Goal: Transaction & Acquisition: Purchase product/service

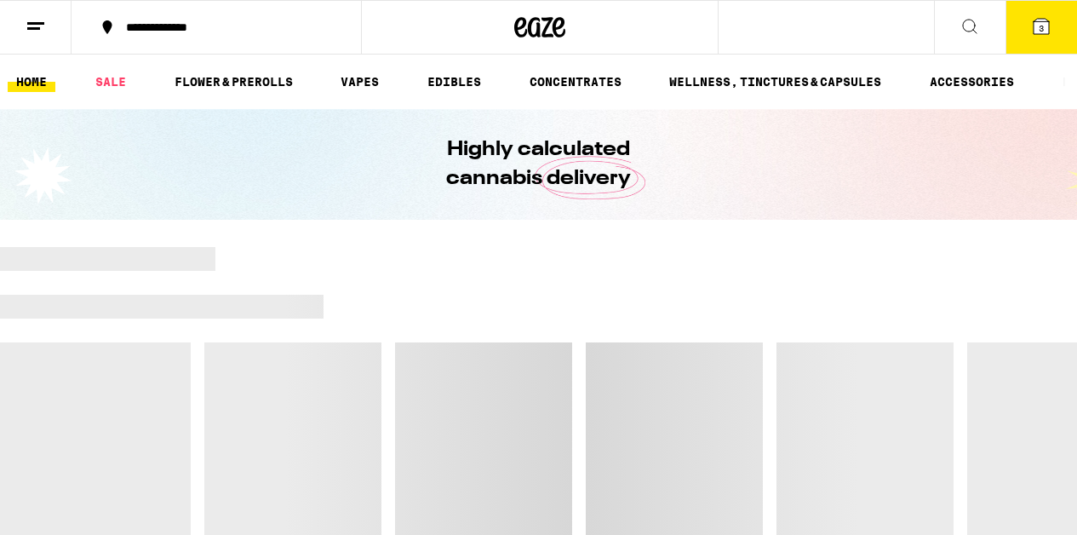
click at [1033, 31] on icon at bounding box center [1041, 26] width 20 height 20
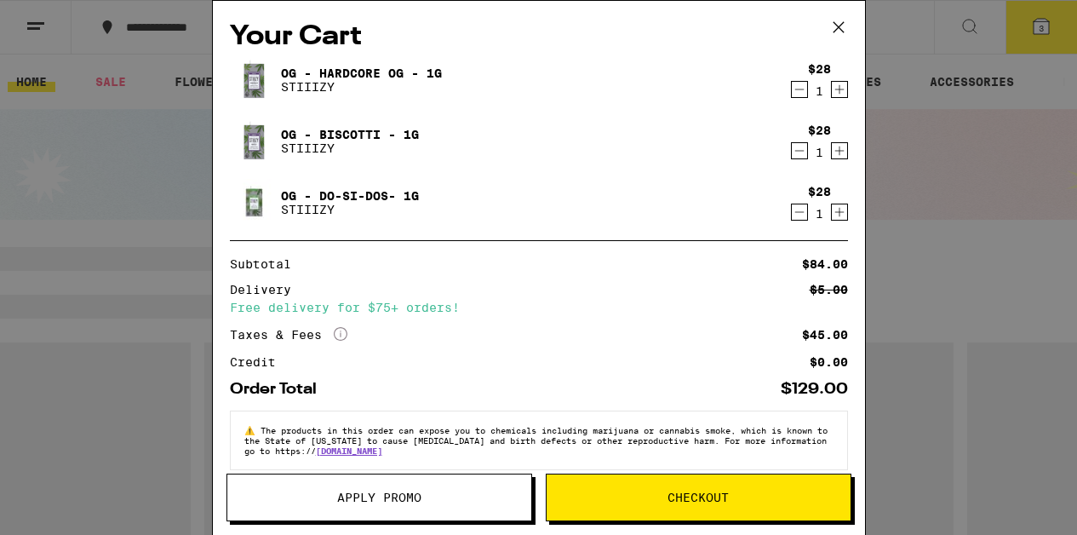
click at [463, 508] on button "Apply Promo" at bounding box center [380, 498] width 306 height 48
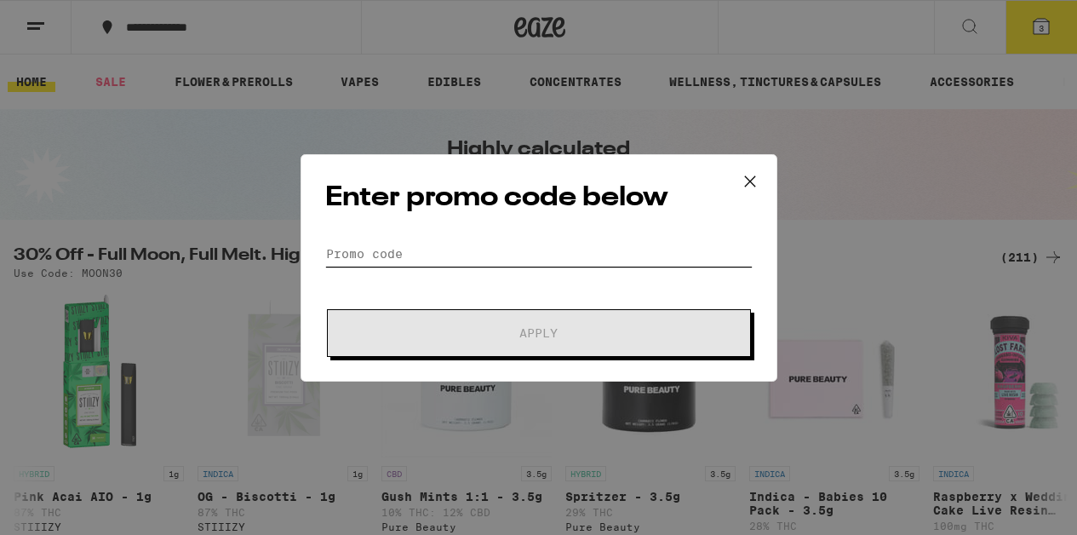
click at [381, 255] on input "Promo Code" at bounding box center [539, 254] width 428 height 26
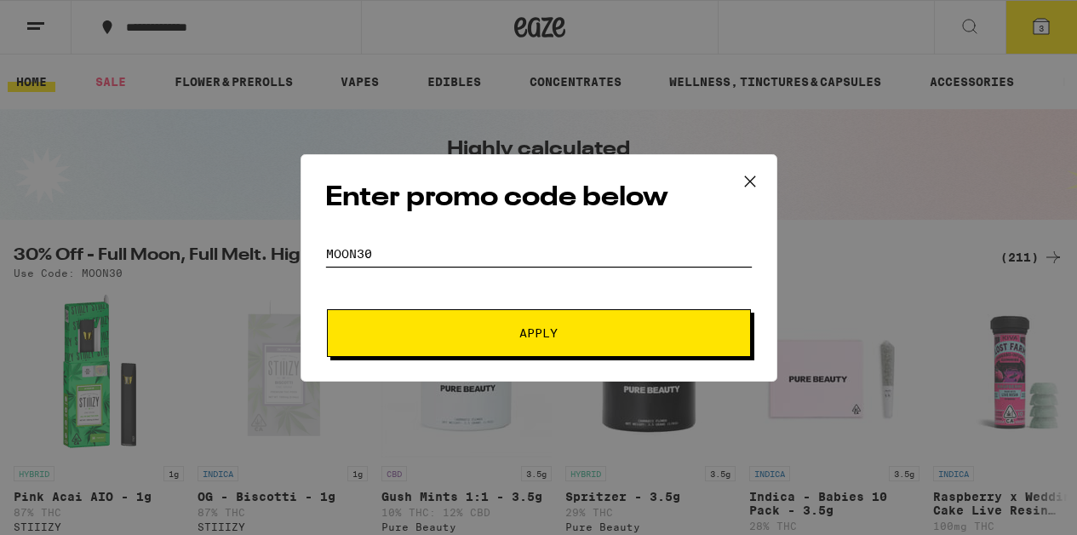
type input "Moon30"
click at [385, 347] on button "Apply" at bounding box center [539, 333] width 424 height 48
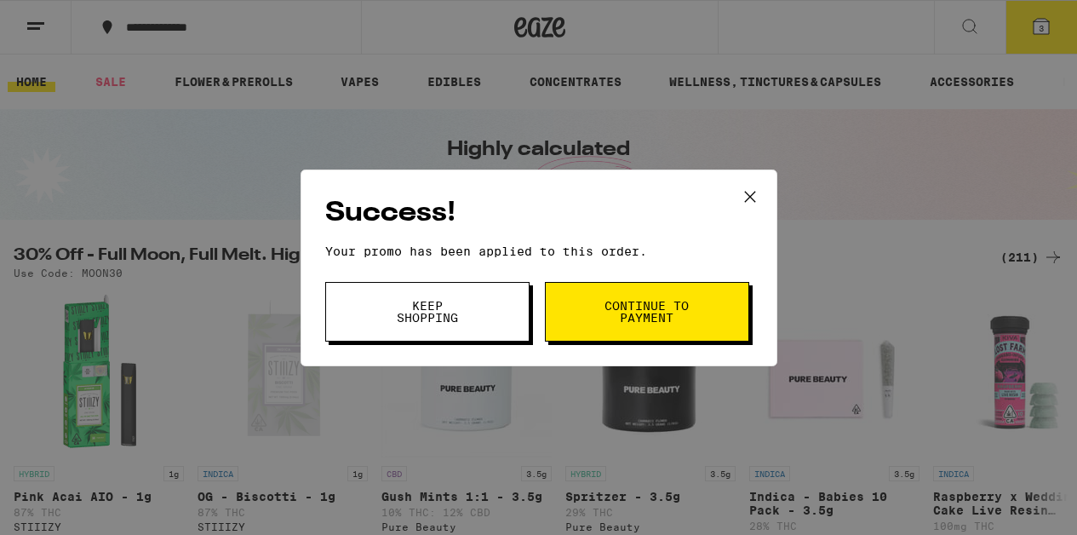
click at [595, 292] on button "Continue to payment" at bounding box center [647, 312] width 204 height 60
